Goal: Book appointment/travel/reservation

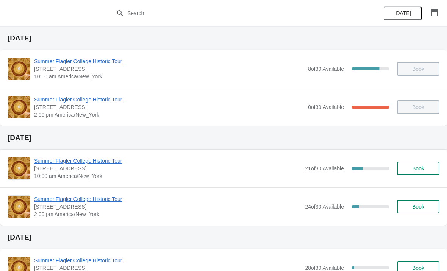
scroll to position [28, 0]
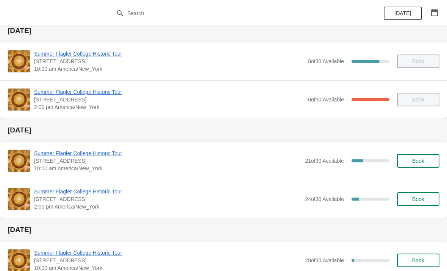
click at [410, 201] on span "Book" at bounding box center [418, 199] width 29 height 6
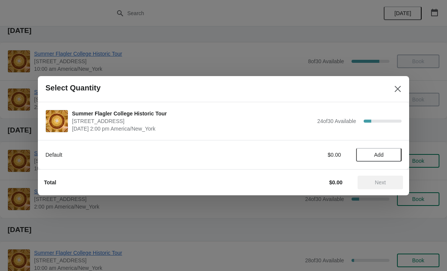
click at [382, 151] on button "Add" at bounding box center [378, 155] width 45 height 14
click at [390, 155] on icon at bounding box center [392, 155] width 8 height 8
click at [386, 185] on span "Next" at bounding box center [380, 182] width 11 height 6
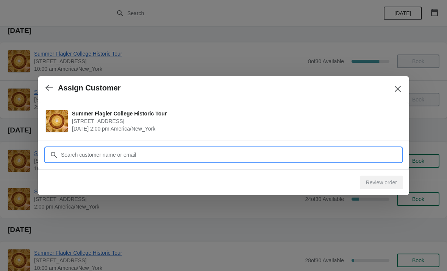
click at [193, 157] on input "Customer" at bounding box center [231, 155] width 341 height 14
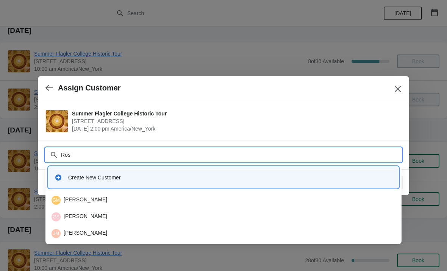
type input "Rose"
click at [69, 176] on div "Create New Customer" at bounding box center [230, 178] width 324 height 8
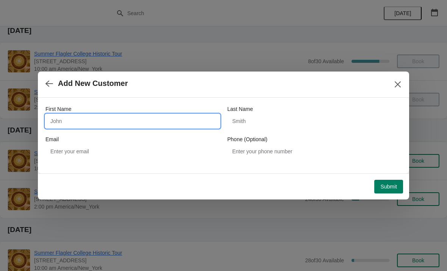
click at [156, 119] on input "First Name" at bounding box center [132, 121] width 174 height 14
type input "Rose"
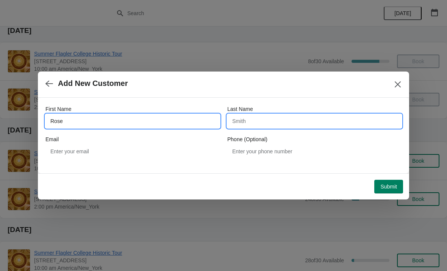
click at [281, 117] on input "Last Name" at bounding box center [314, 121] width 174 height 14
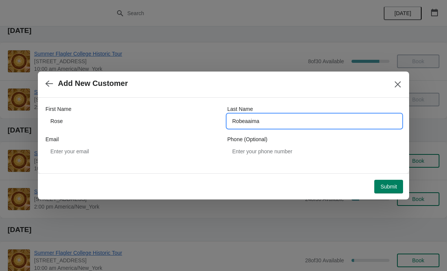
type input "Robeaaima"
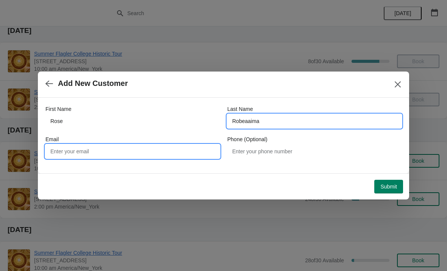
click at [173, 148] on input "Email" at bounding box center [132, 152] width 174 height 14
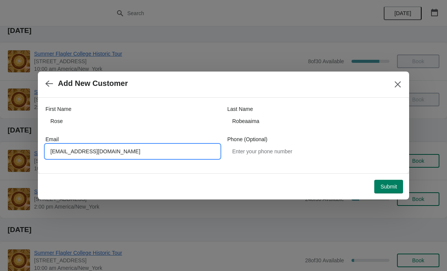
type input "[EMAIL_ADDRESS][DOMAIN_NAME]"
click at [388, 187] on span "Submit" at bounding box center [388, 187] width 17 height 6
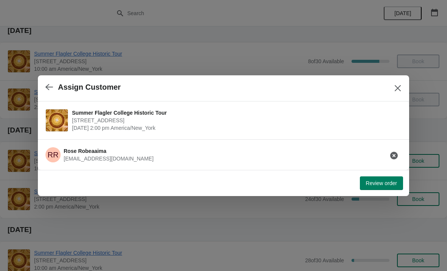
click at [387, 185] on span "Review order" at bounding box center [381, 183] width 31 height 6
